Goal: Task Accomplishment & Management: Complete application form

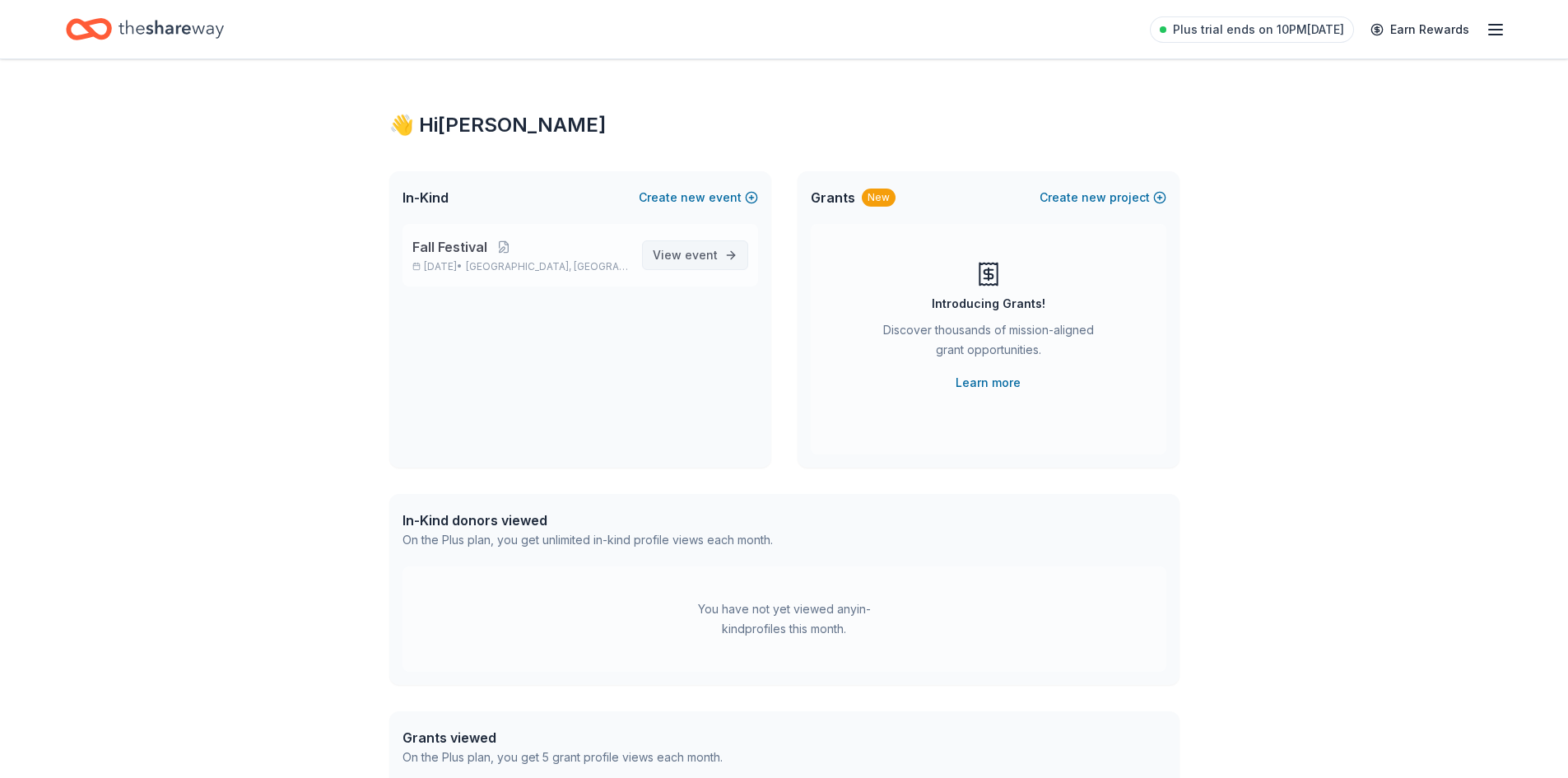
click at [686, 262] on span "View event" at bounding box center [685, 255] width 65 height 20
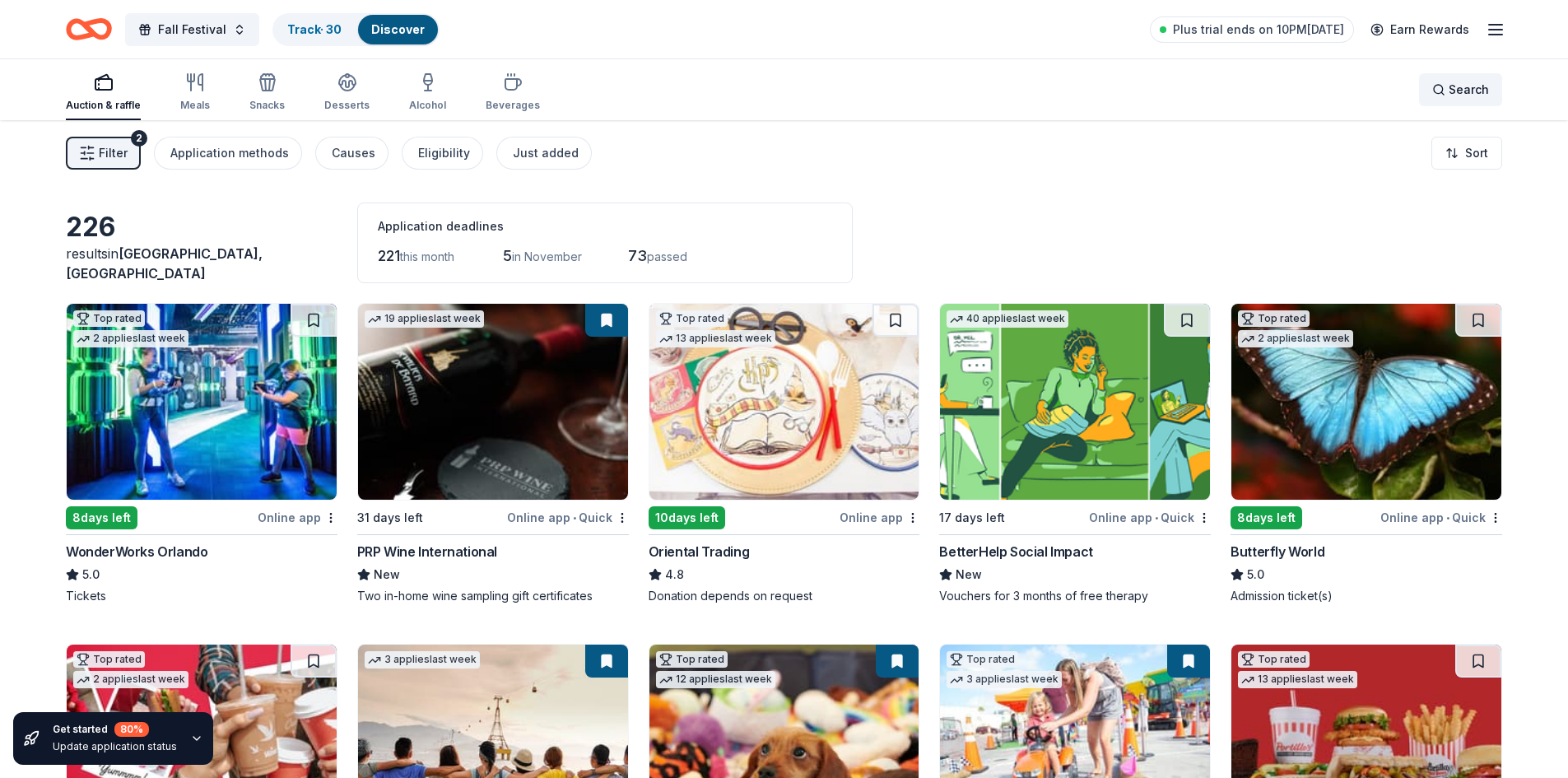
click at [1458, 96] on span "Search" at bounding box center [1469, 89] width 40 height 20
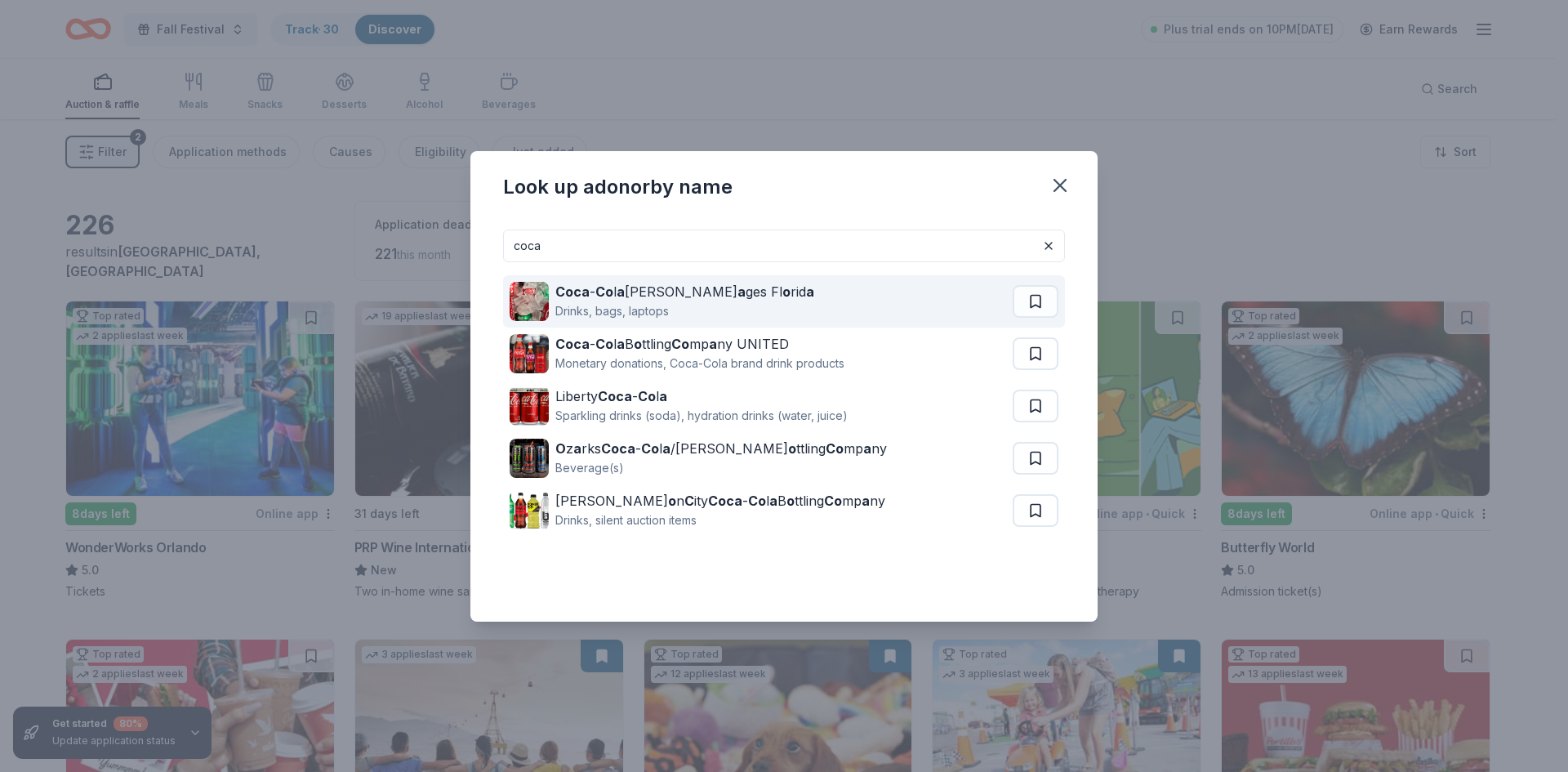
type input "coca"
click at [737, 295] on strong "a" at bounding box center [740, 292] width 8 height 17
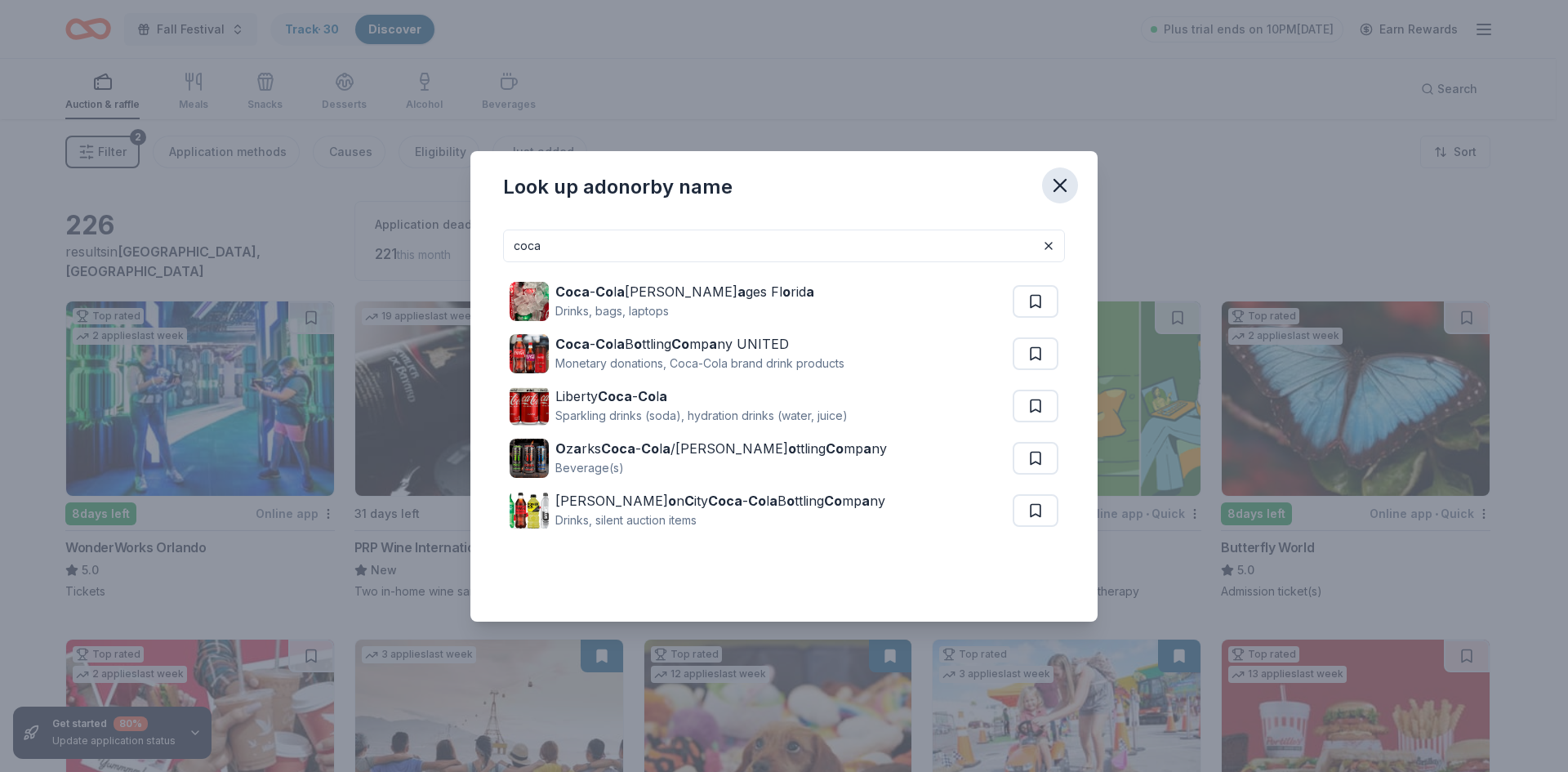
click at [1055, 185] on icon "button" at bounding box center [1060, 185] width 23 height 23
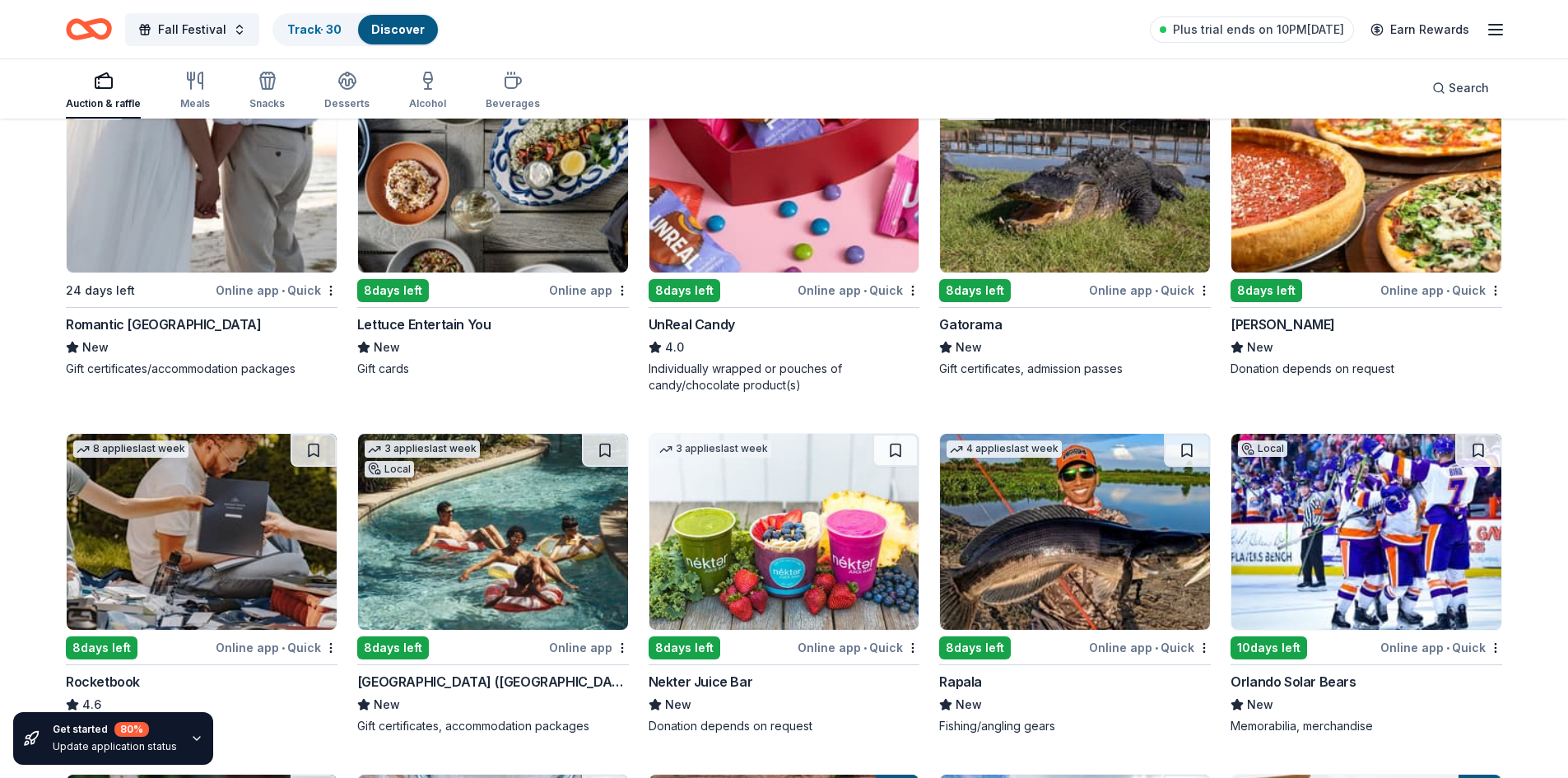
scroll to position [5507, 0]
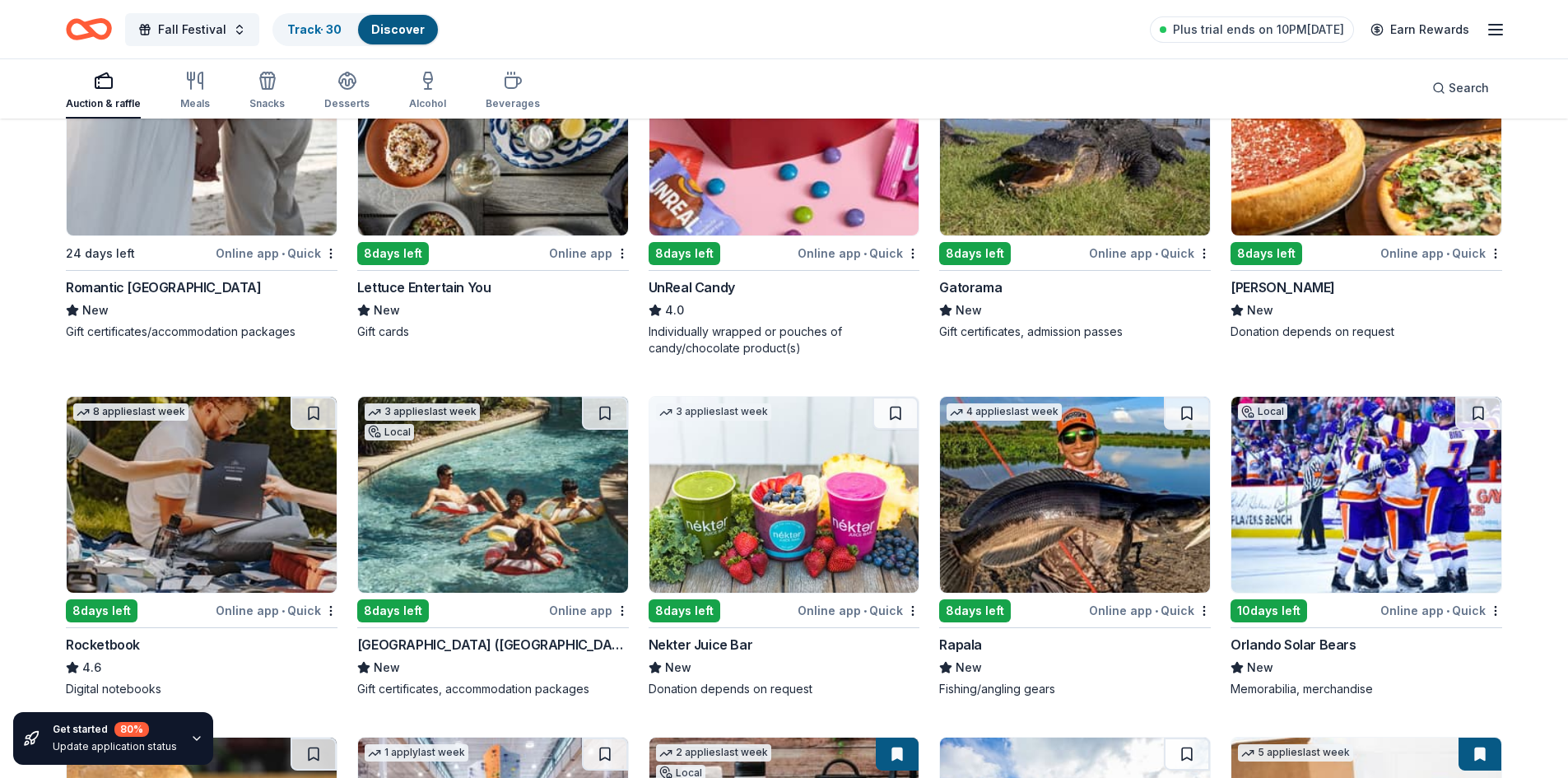
click at [259, 196] on img at bounding box center [202, 137] width 270 height 196
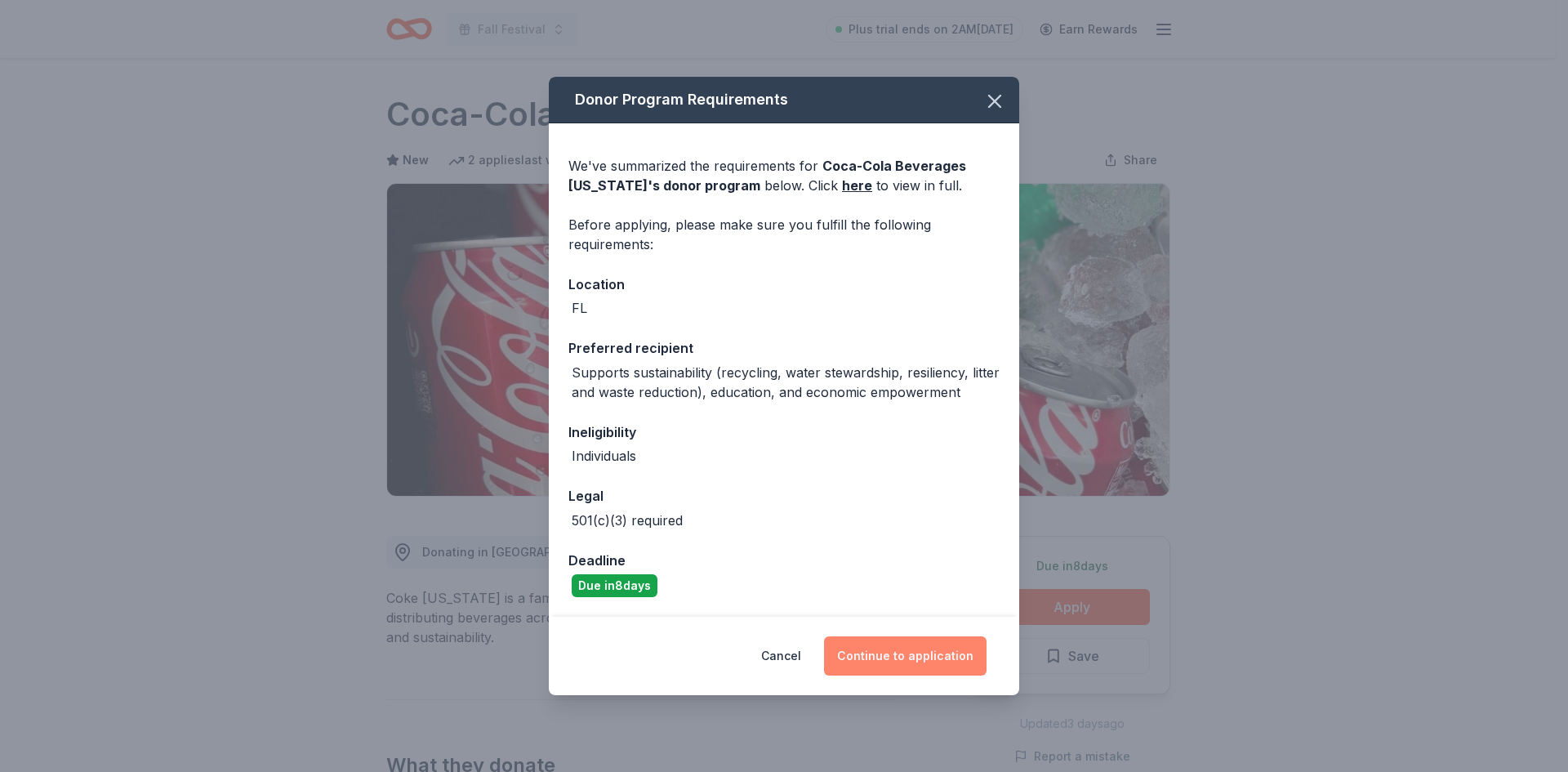
click at [908, 665] on button "Continue to application" at bounding box center [905, 655] width 163 height 39
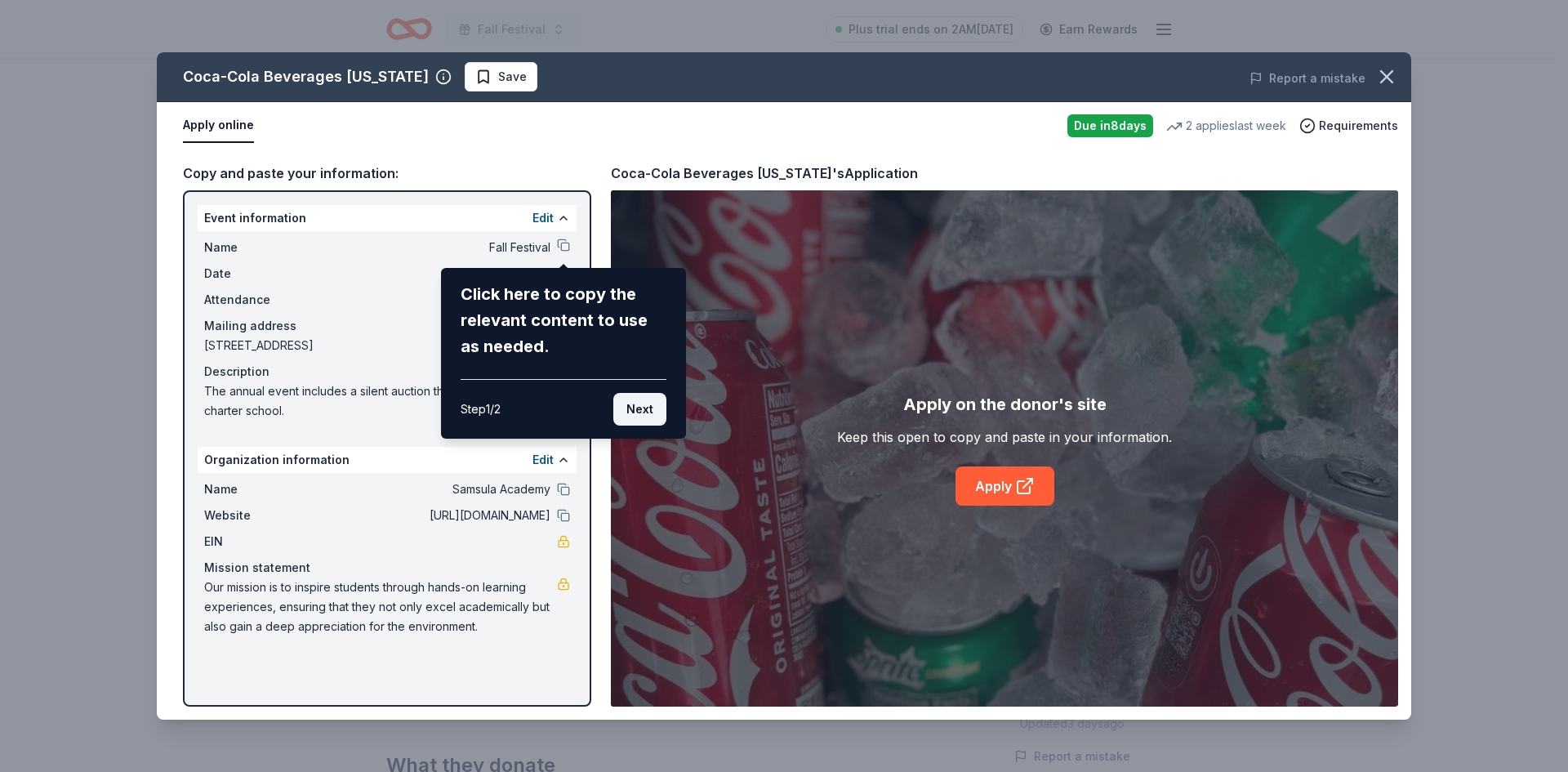
click at [650, 408] on button "Next" at bounding box center [640, 409] width 53 height 33
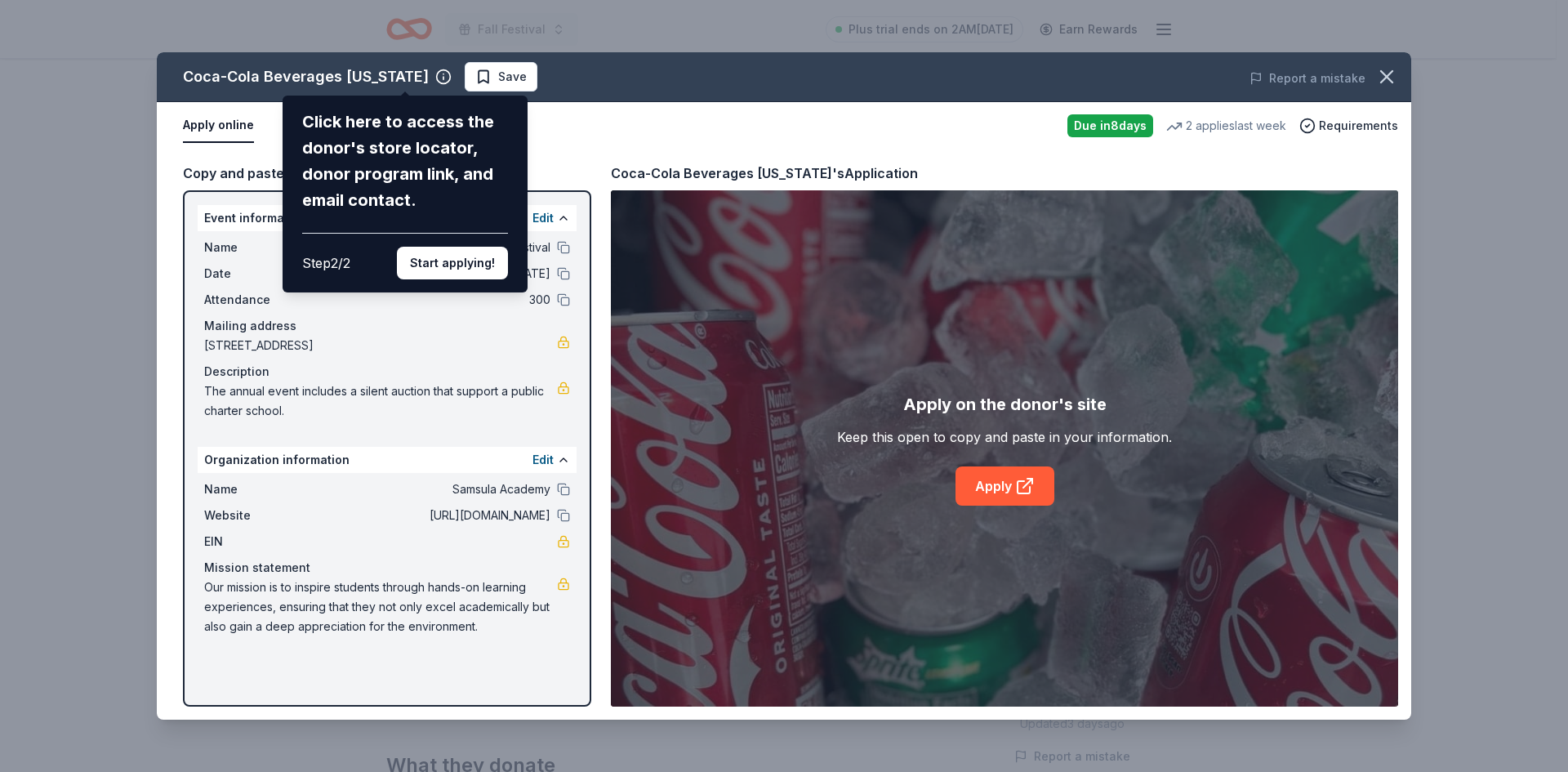
click at [620, 131] on div "Coca-Cola Beverages Florida Click here to access the donor's store locator, don…" at bounding box center [783, 386] width 1254 height 668
click at [452, 262] on button "Start applying!" at bounding box center [452, 263] width 111 height 33
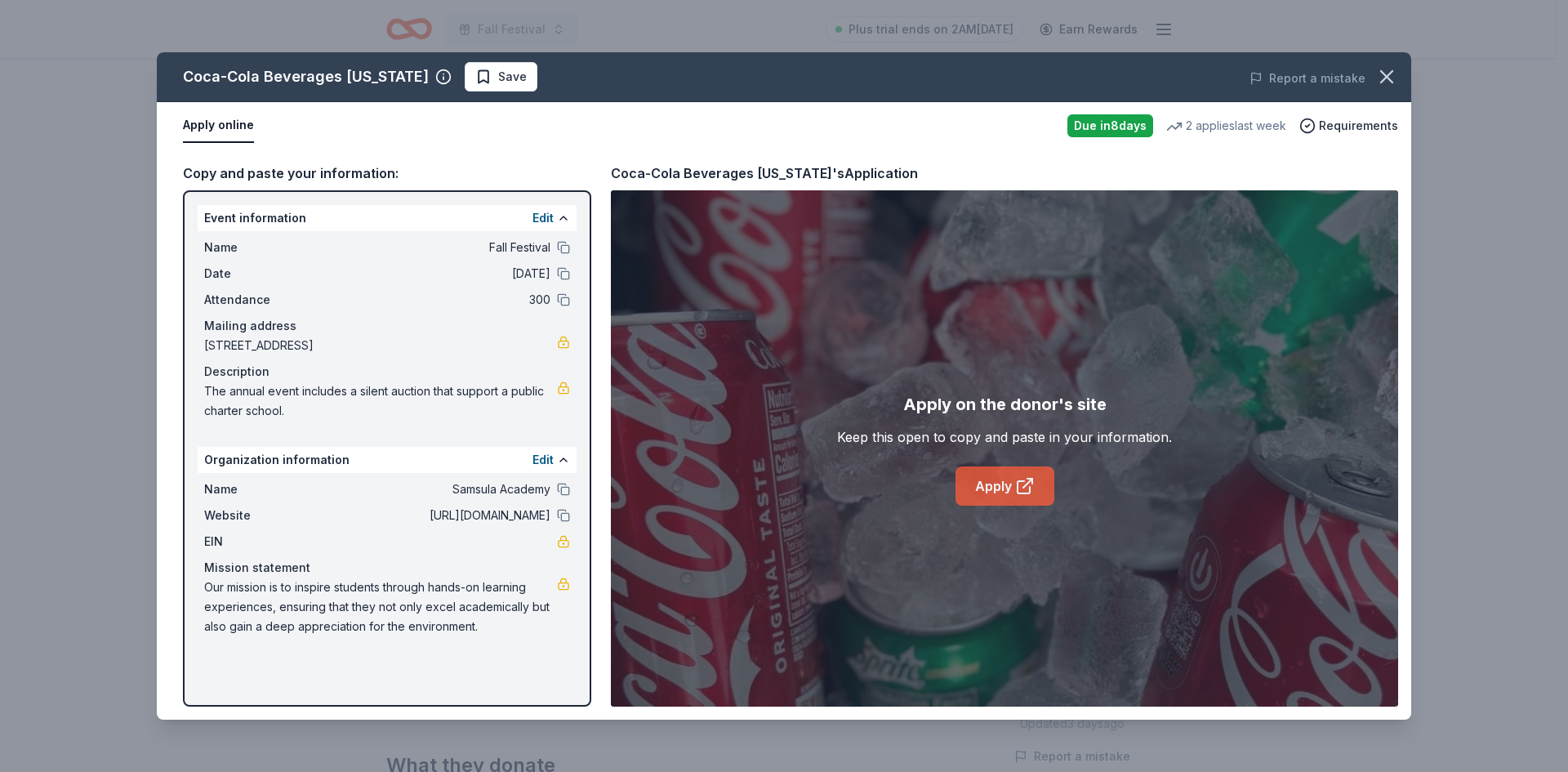
click at [989, 483] on link "Apply" at bounding box center [1005, 486] width 99 height 39
click at [1344, 118] on span "Requirements" at bounding box center [1358, 125] width 79 height 20
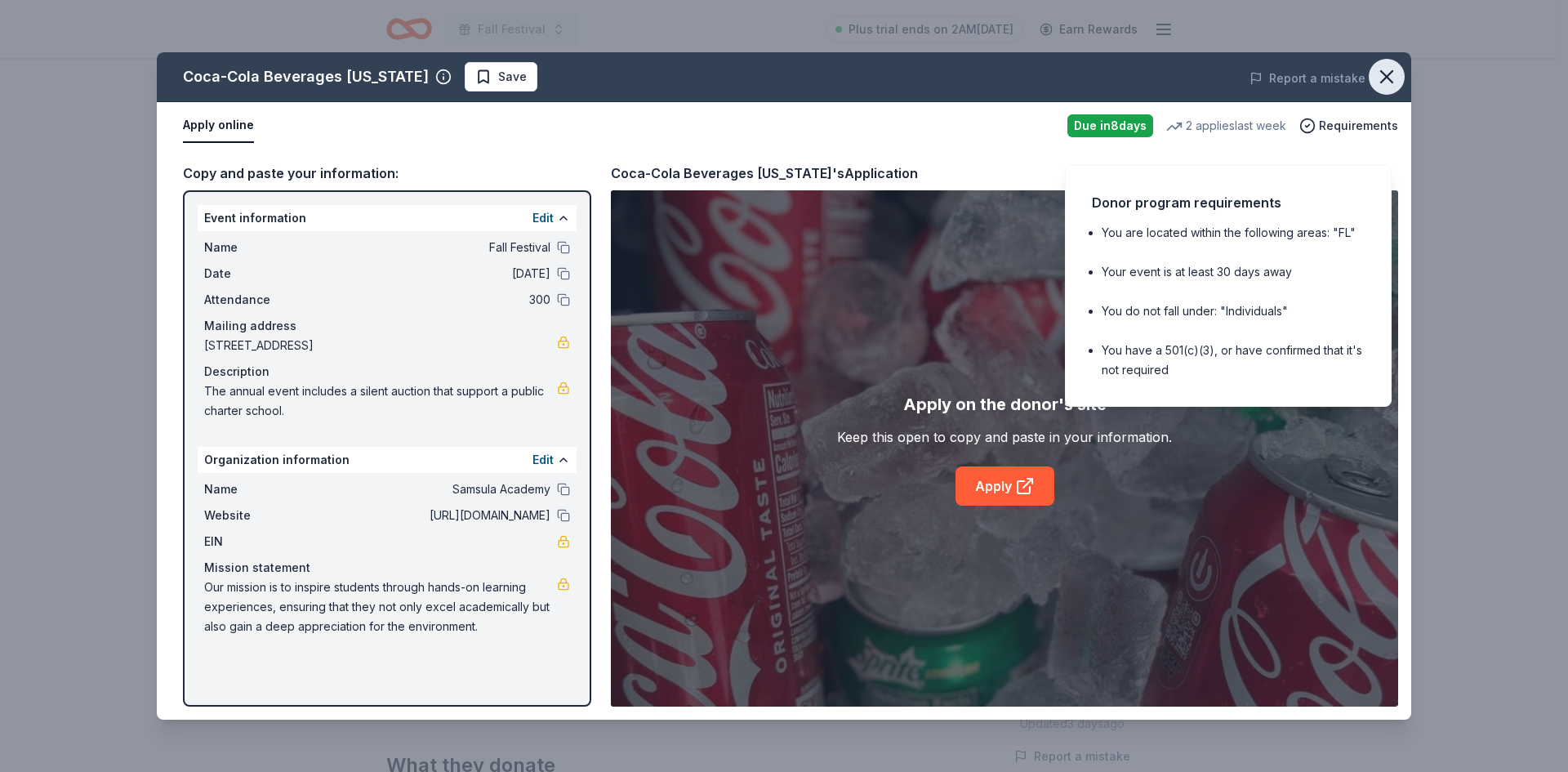
click at [1387, 72] on icon "button" at bounding box center [1386, 77] width 23 height 23
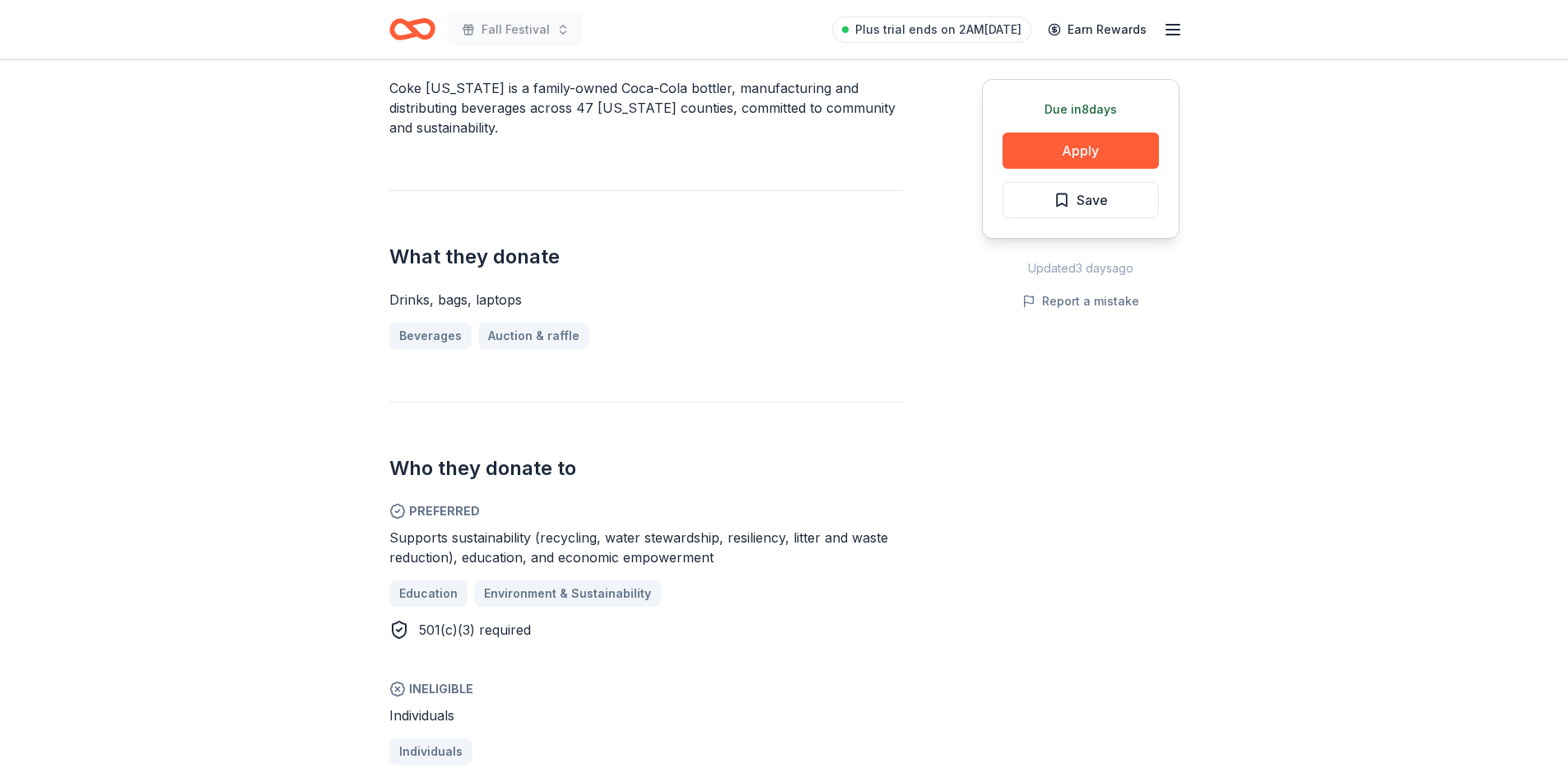
scroll to position [576, 0]
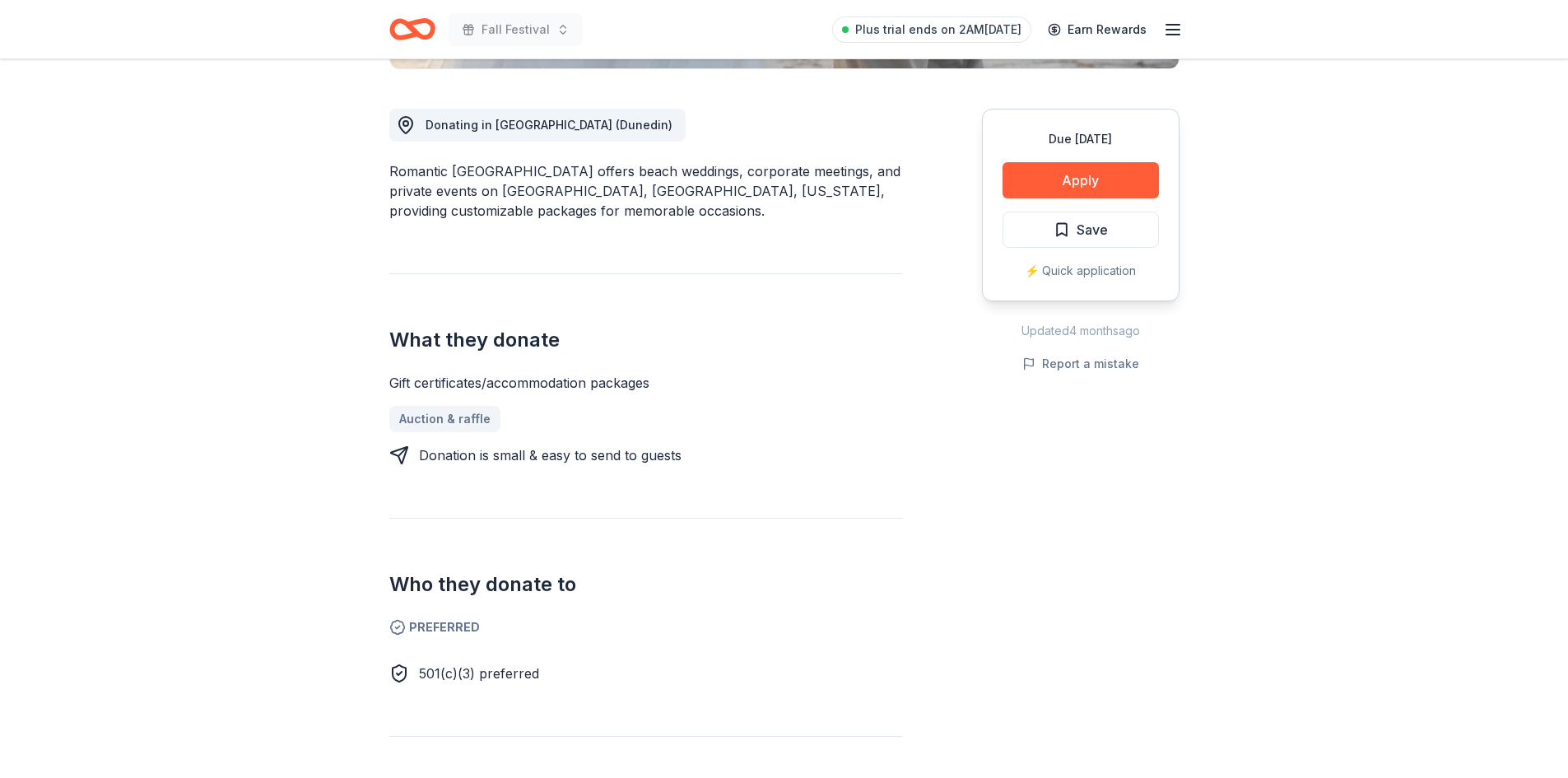
scroll to position [411, 0]
